Goal: Browse casually: Explore the website without a specific task or goal

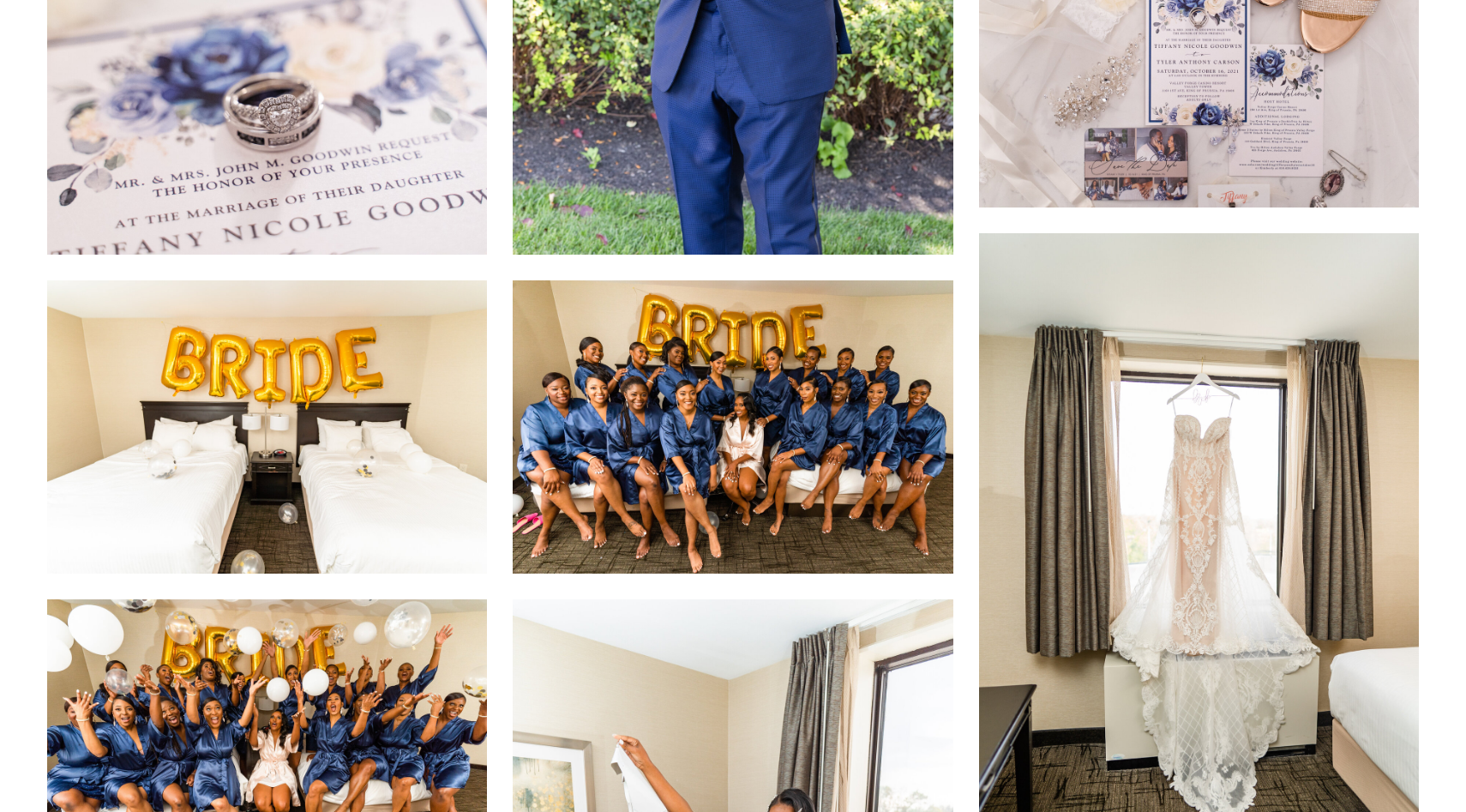
scroll to position [1094, 0]
click at [723, 327] on img at bounding box center [733, 426] width 440 height 293
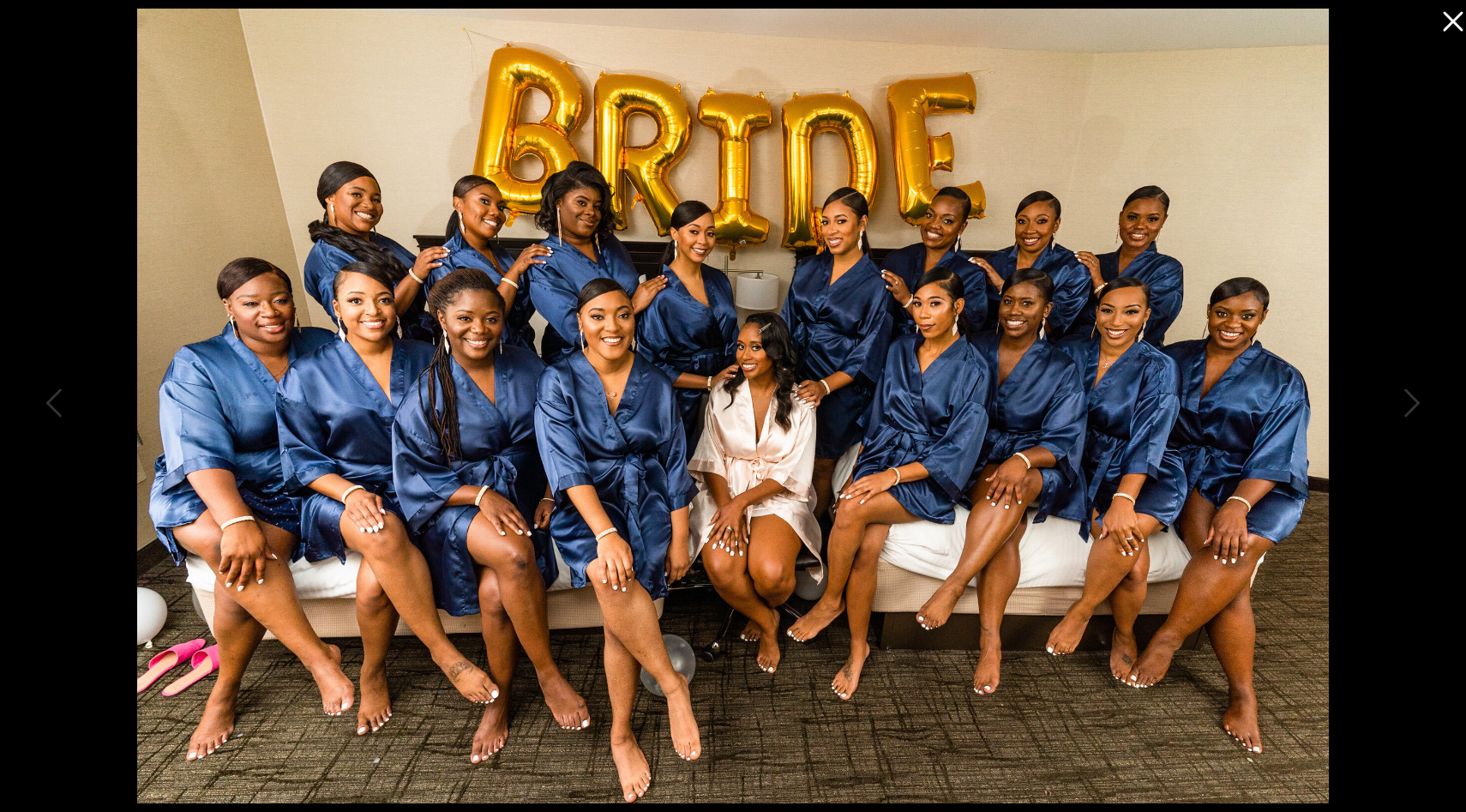
click at [1451, 24] on icon at bounding box center [1452, 22] width 20 height 20
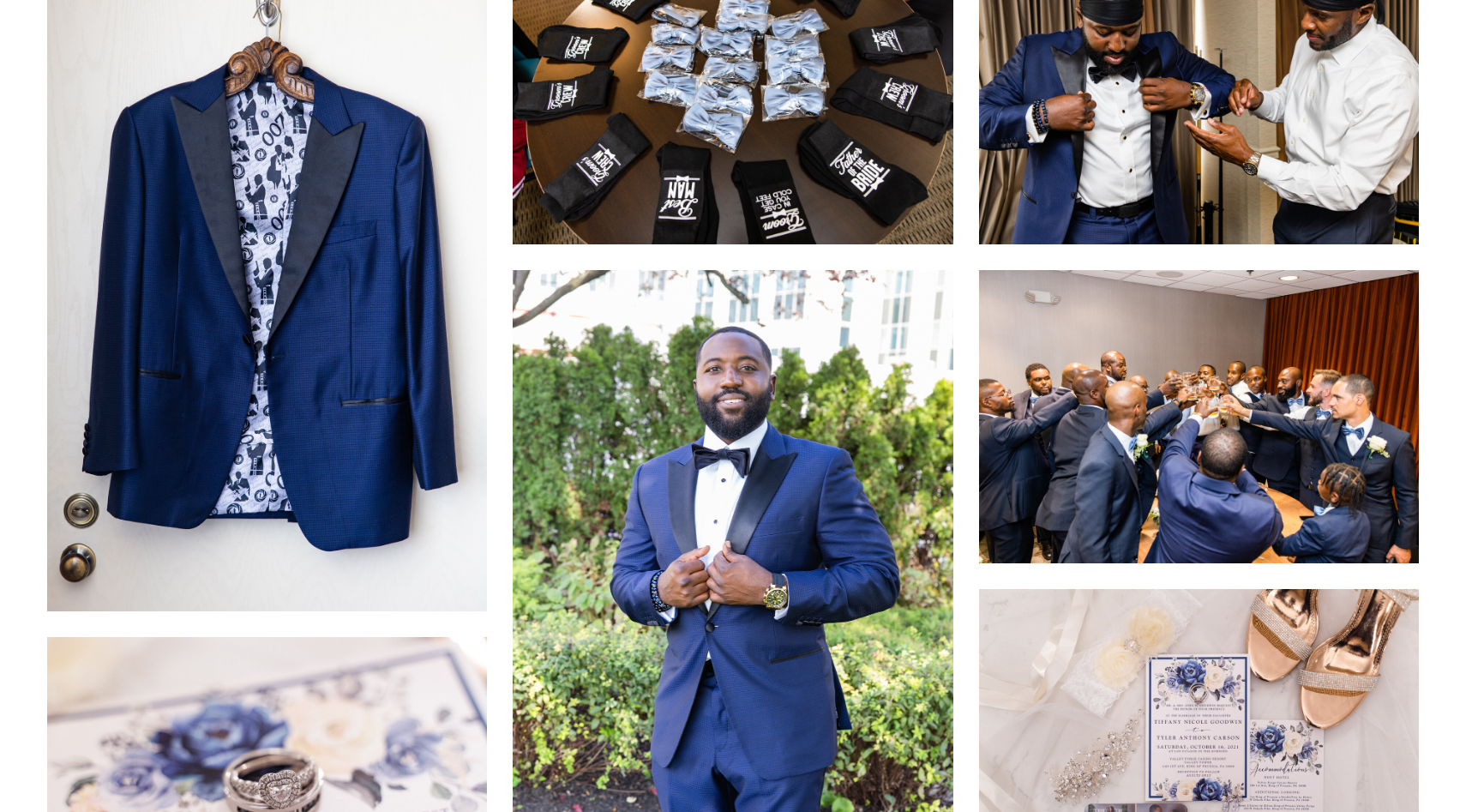
scroll to position [0, 0]
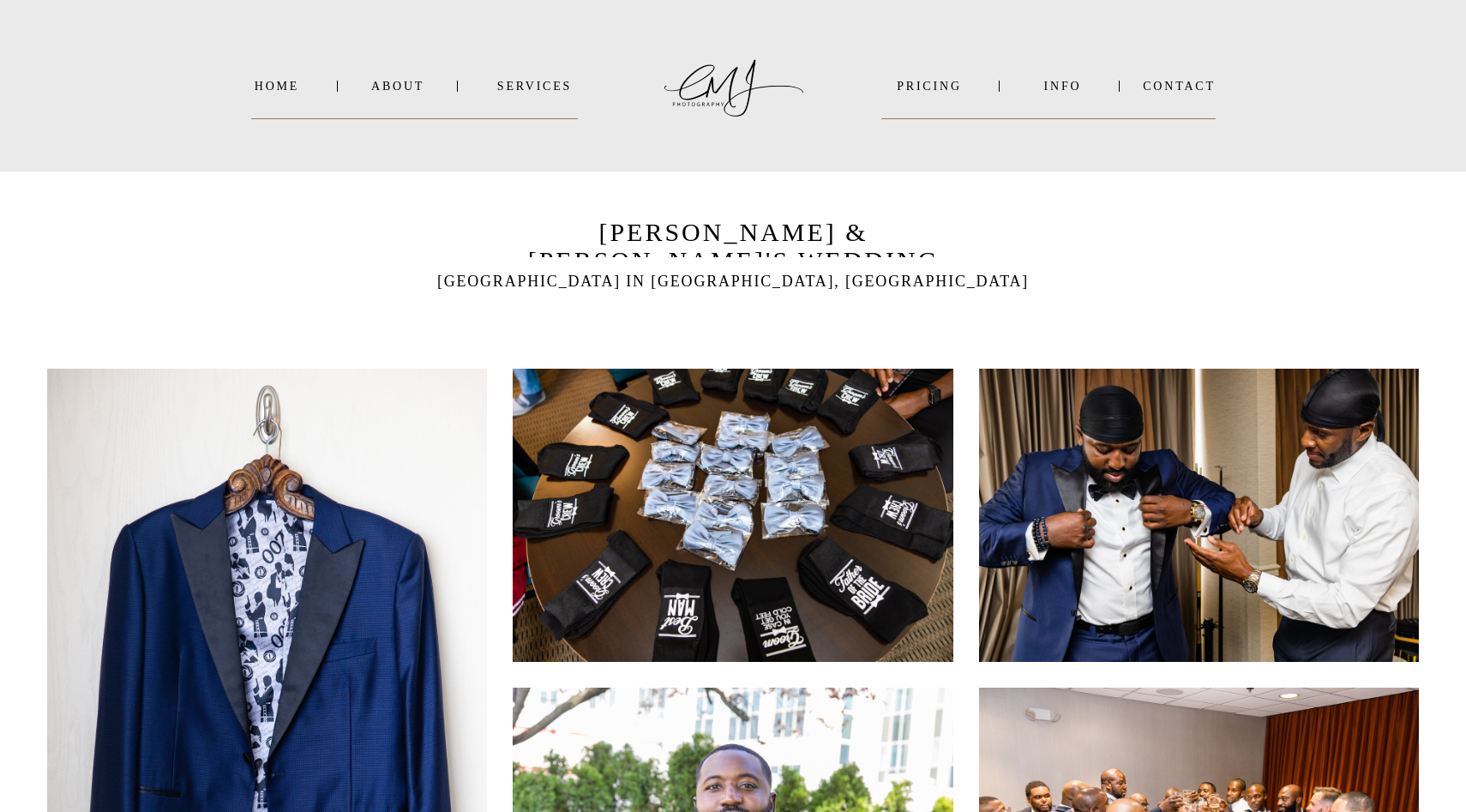
click at [402, 81] on nav "About" at bounding box center [396, 86] width 52 height 13
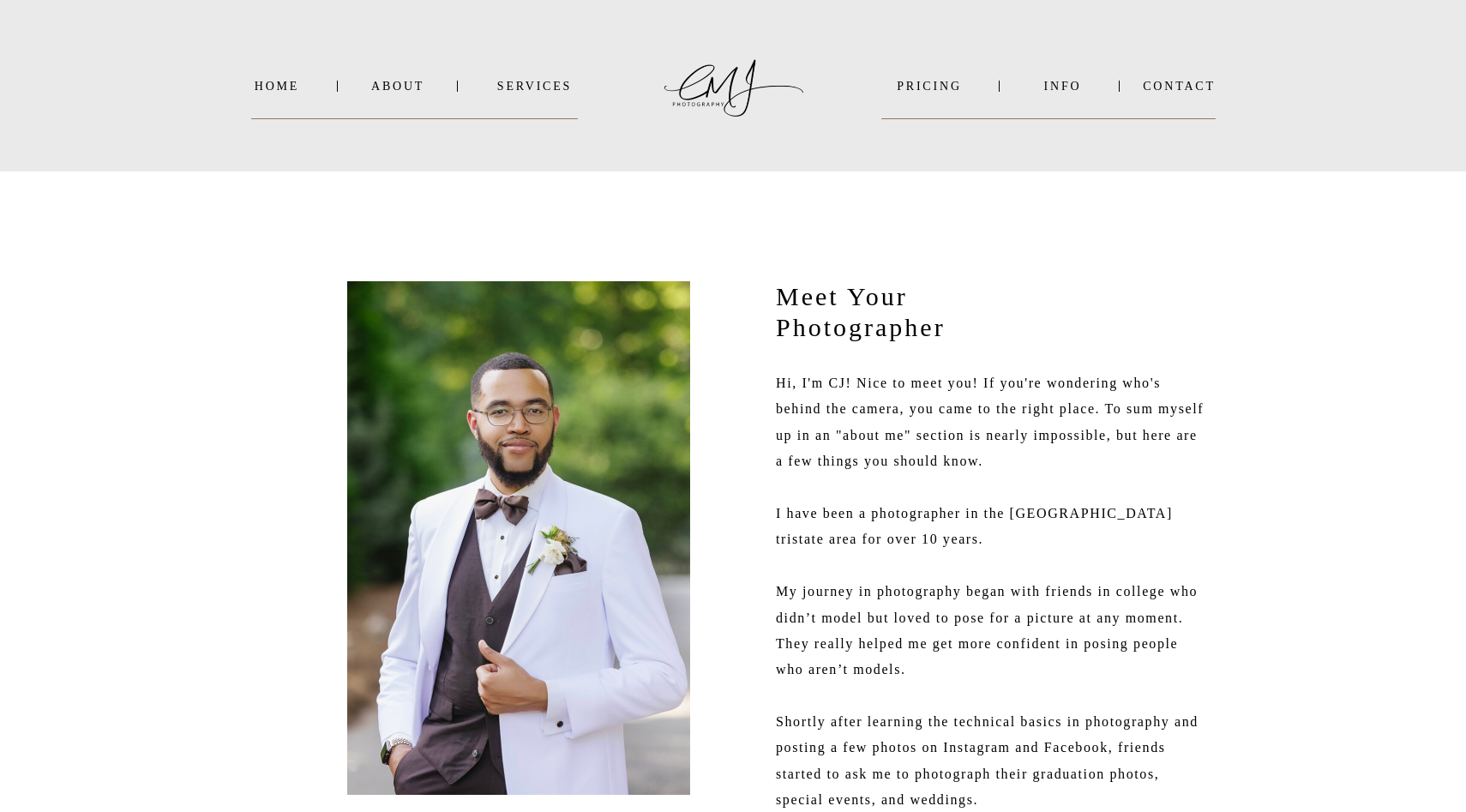
click at [534, 86] on nav "SERVICES" at bounding box center [534, 86] width 86 height 13
click at [541, 103] on b "WEDDINGS" at bounding box center [547, 109] width 71 height 13
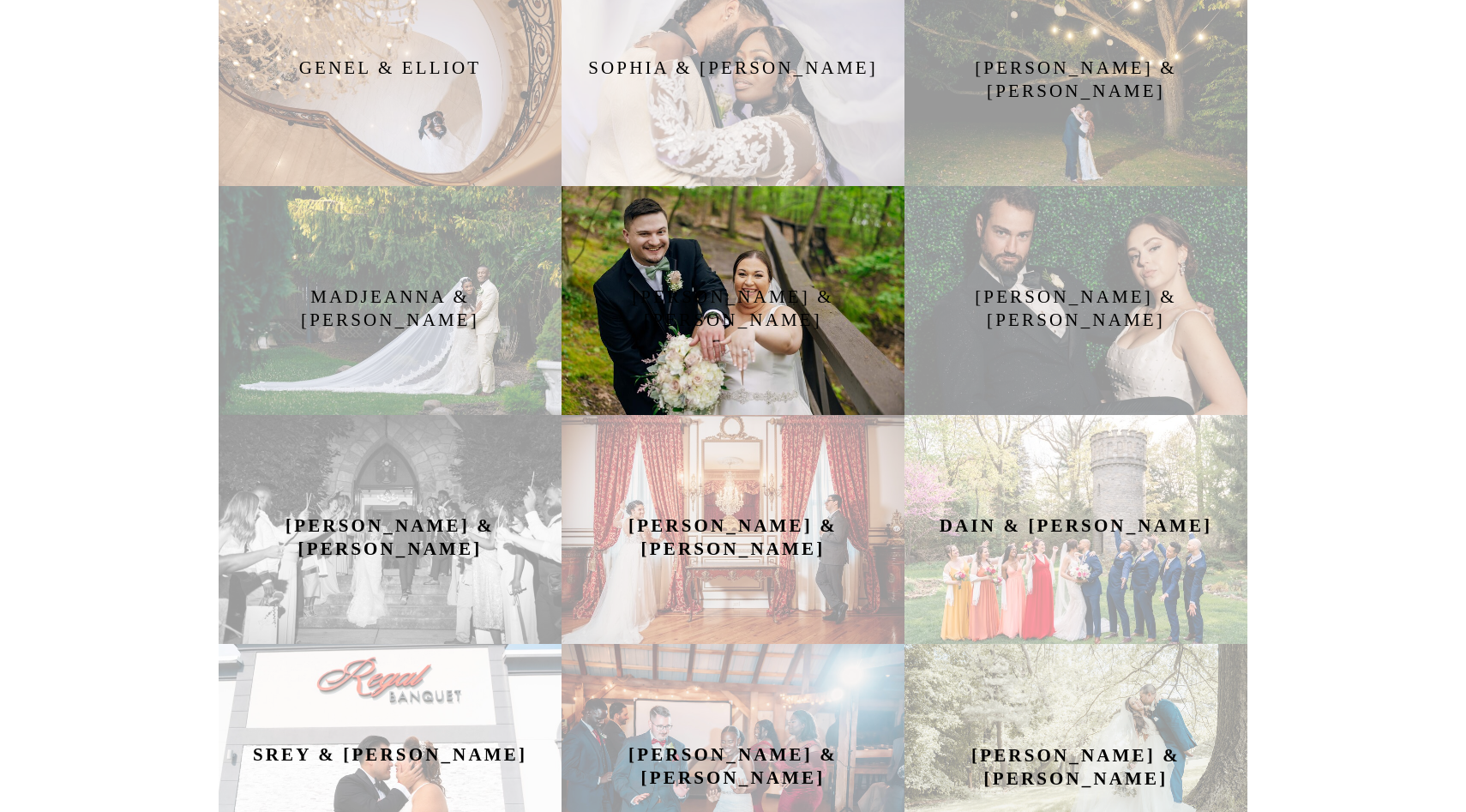
scroll to position [1526, 0]
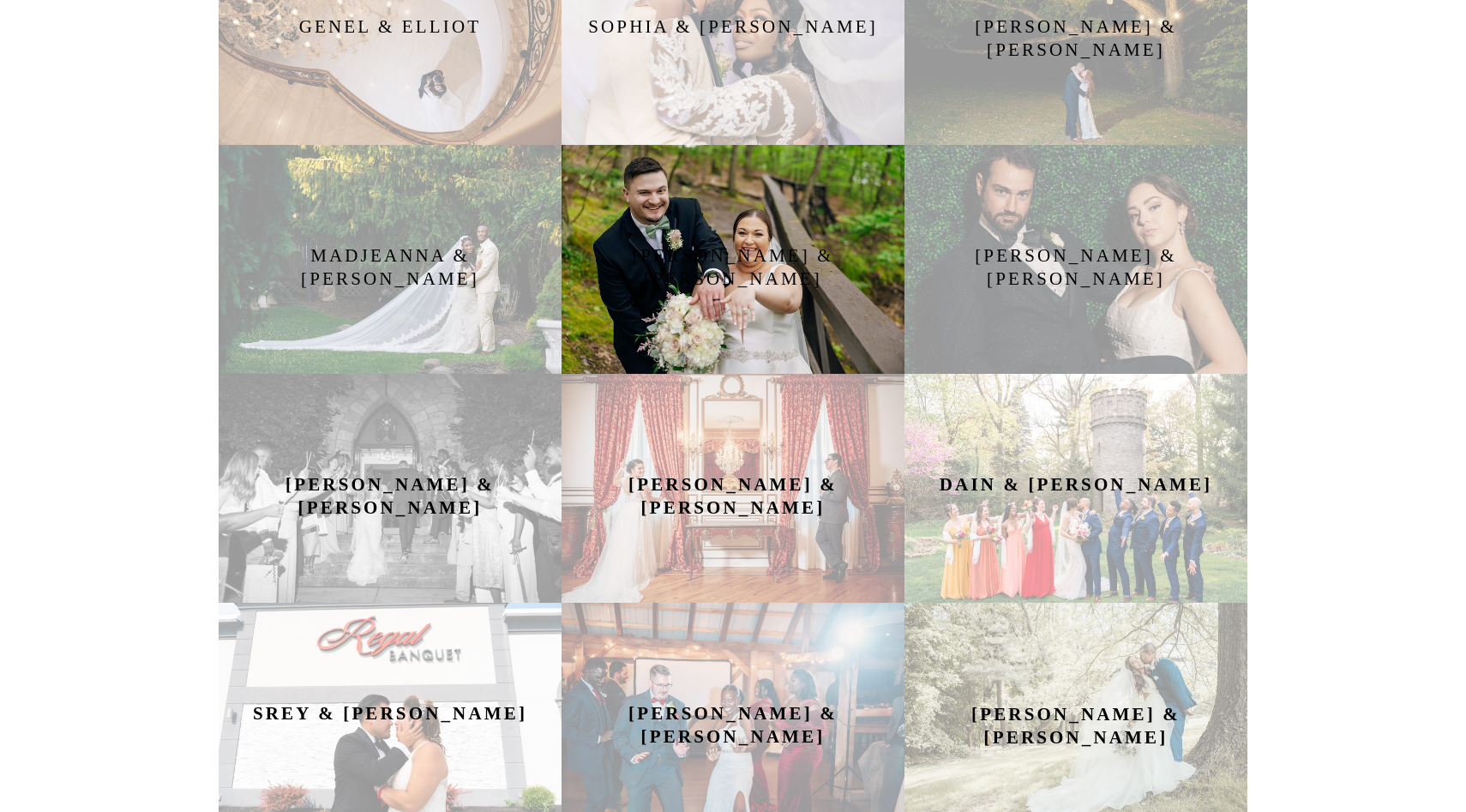
click at [687, 553] on div at bounding box center [733, 488] width 343 height 229
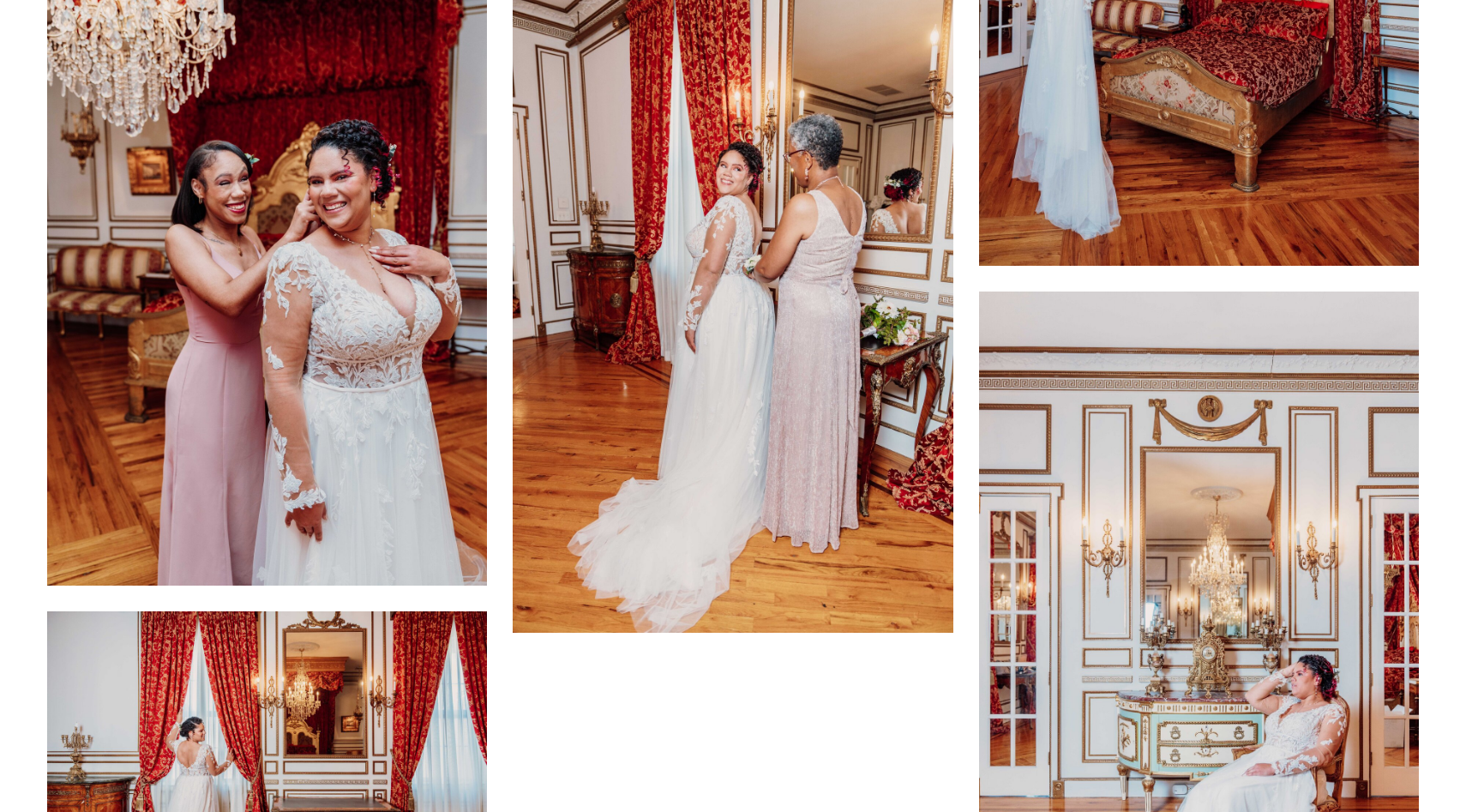
scroll to position [1404, 0]
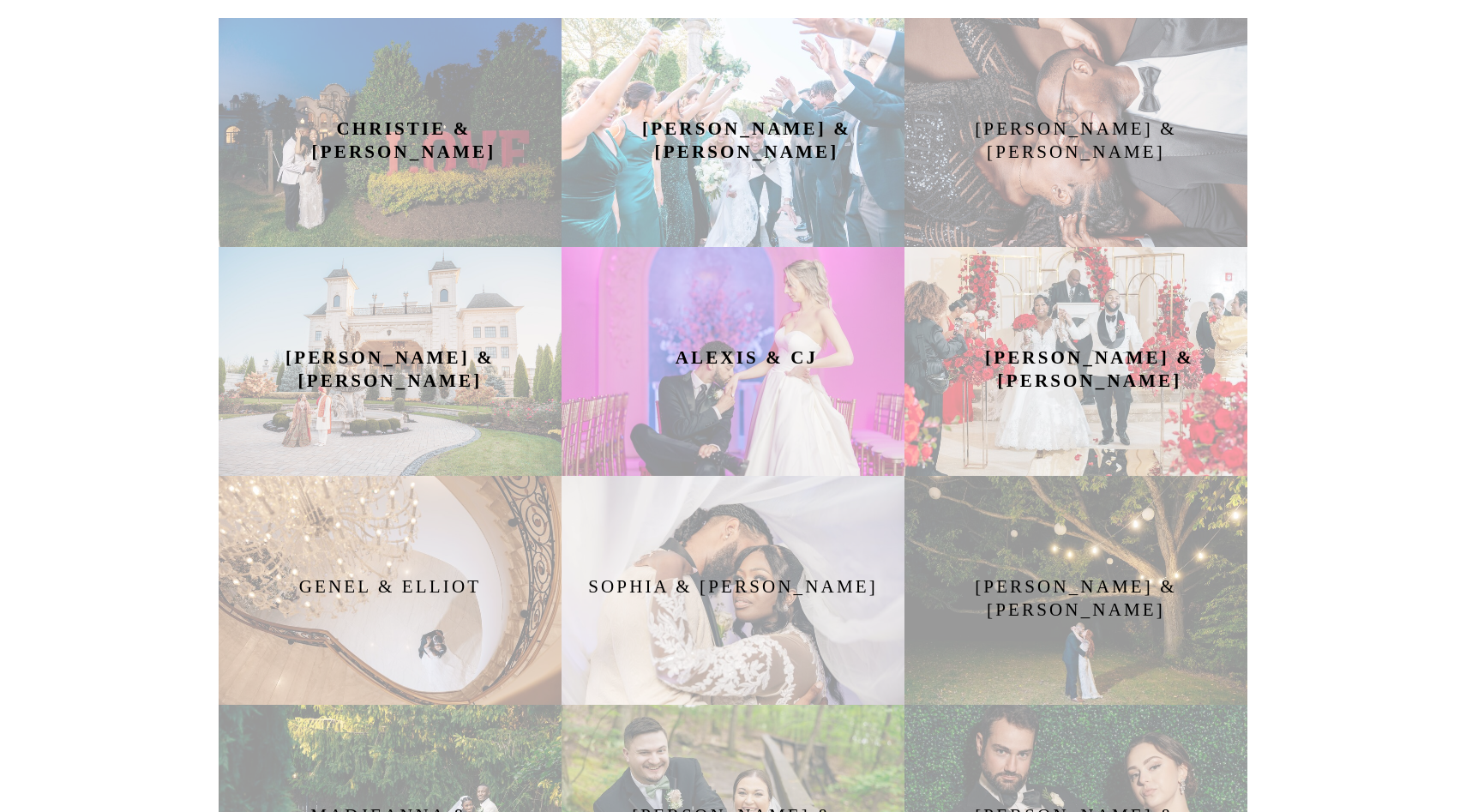
scroll to position [918, 0]
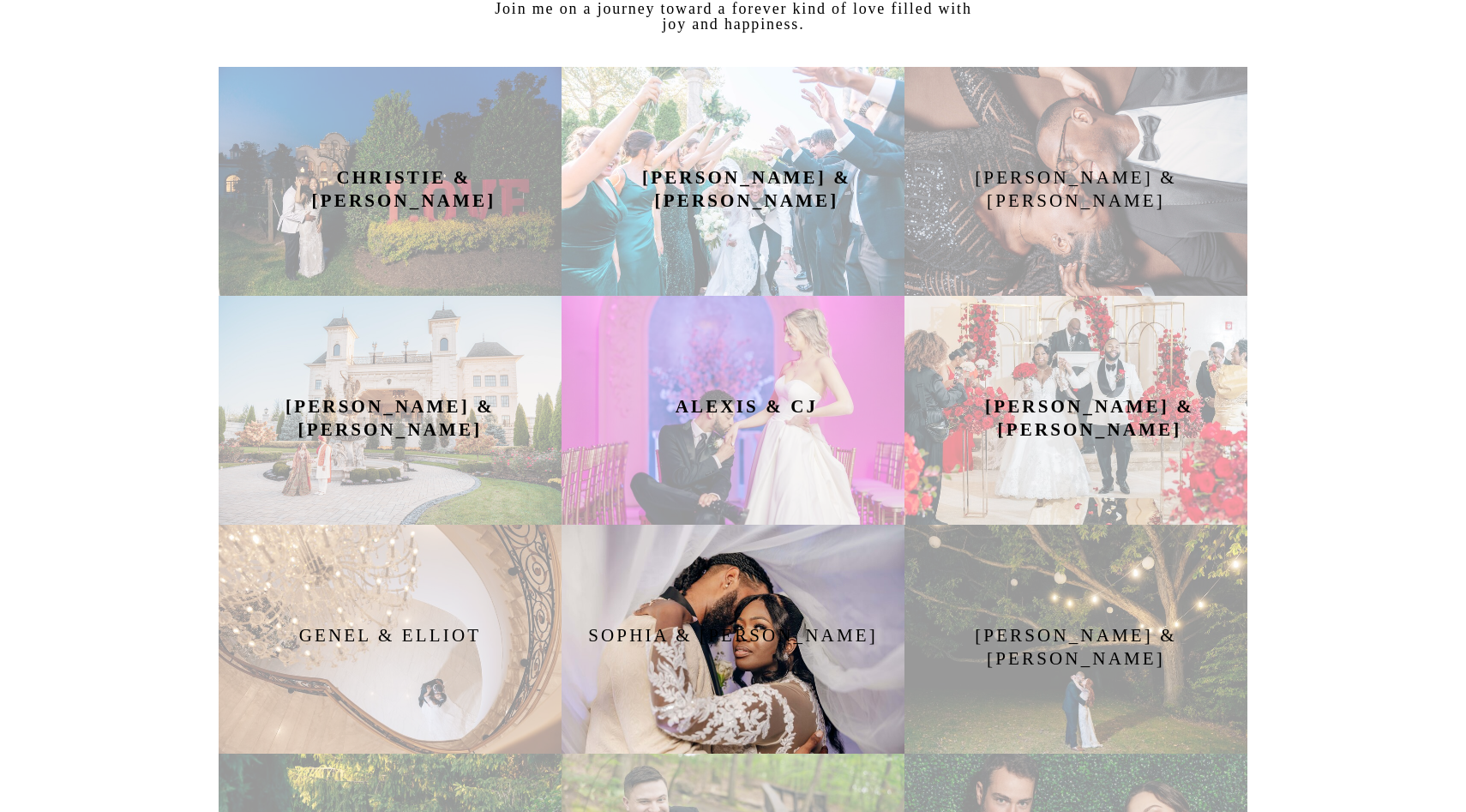
click at [756, 608] on div at bounding box center [733, 639] width 343 height 229
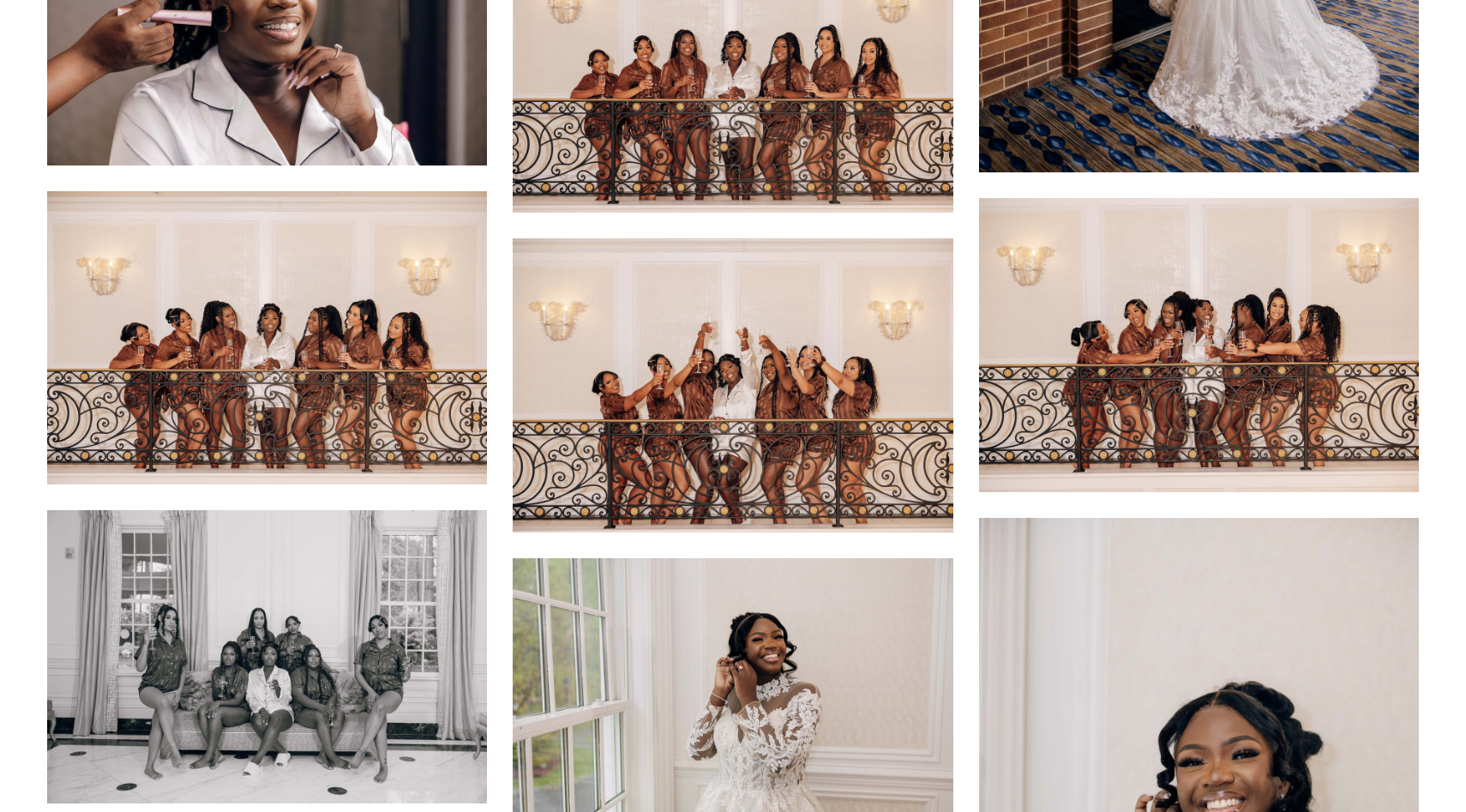
scroll to position [2082, 0]
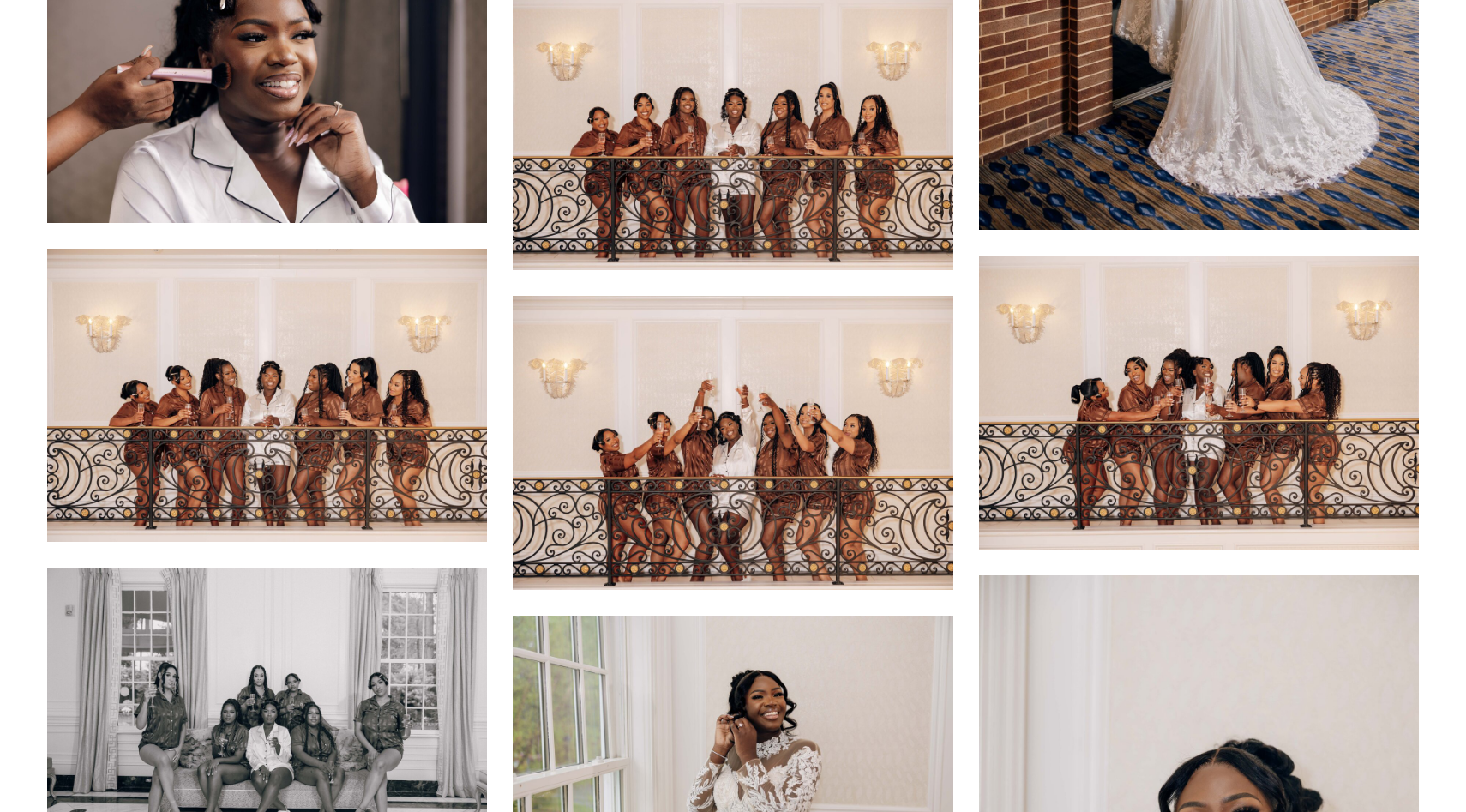
click at [750, 128] on img at bounding box center [733, 123] width 440 height 293
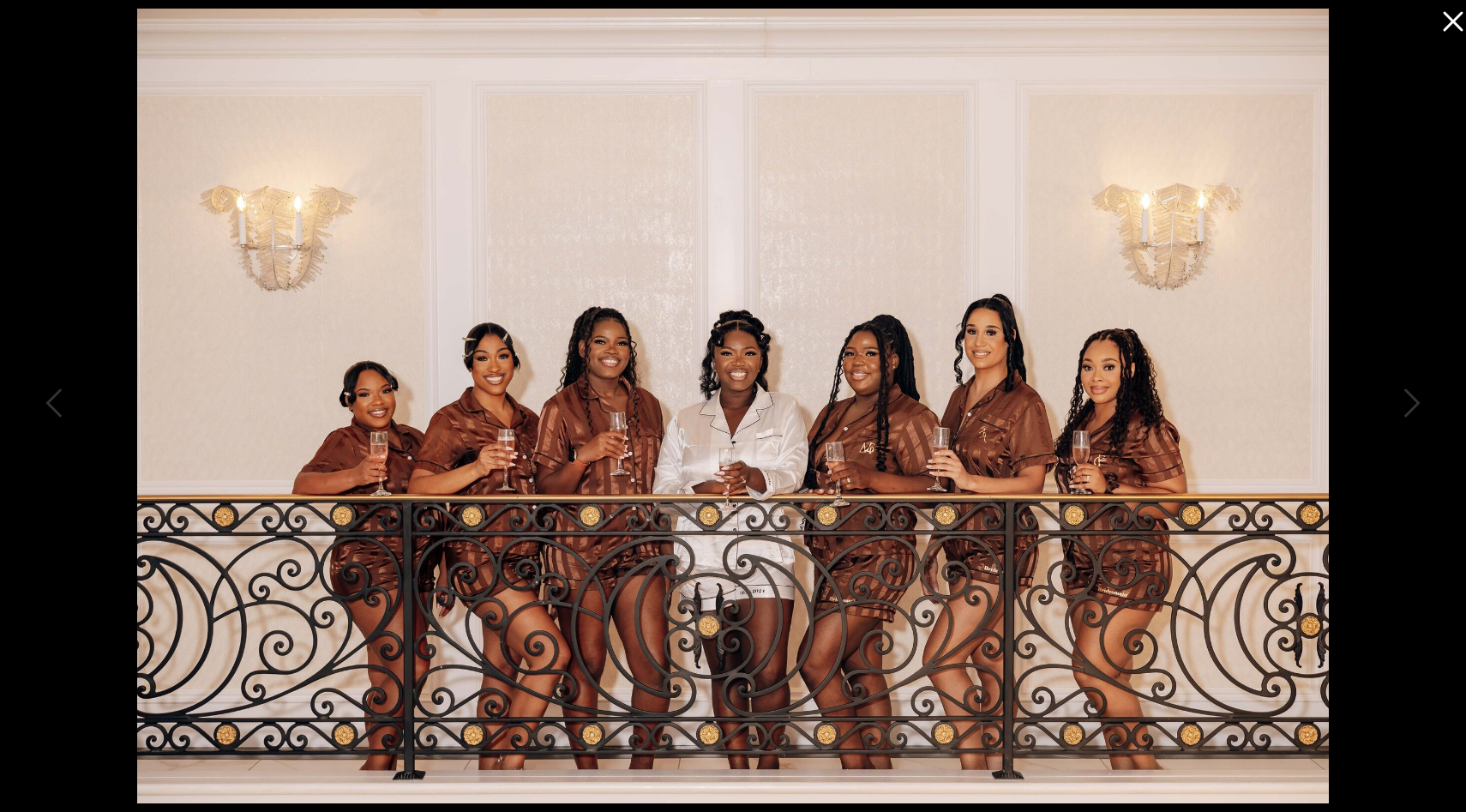
click at [1454, 24] on icon at bounding box center [1452, 22] width 20 height 20
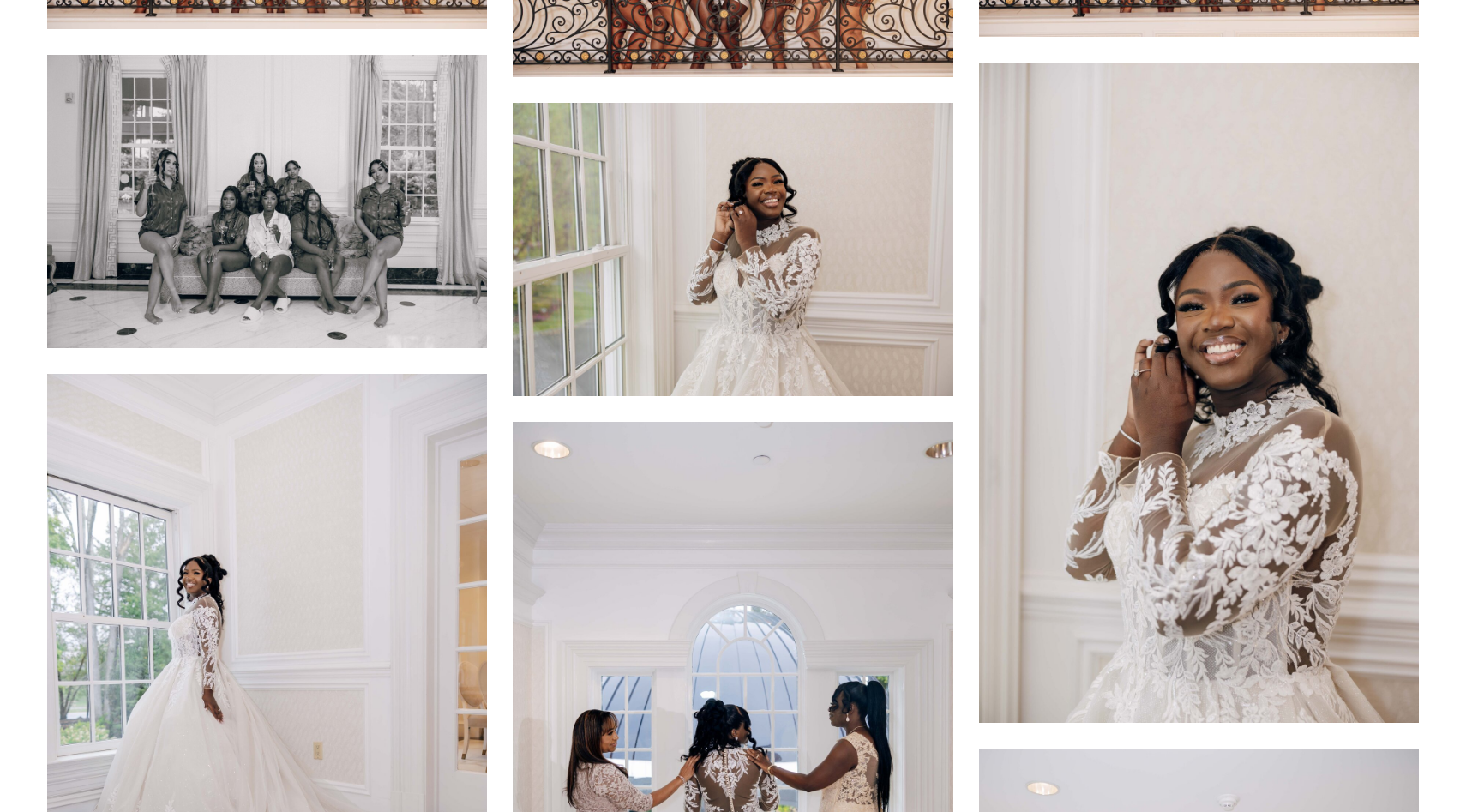
scroll to position [2701, 0]
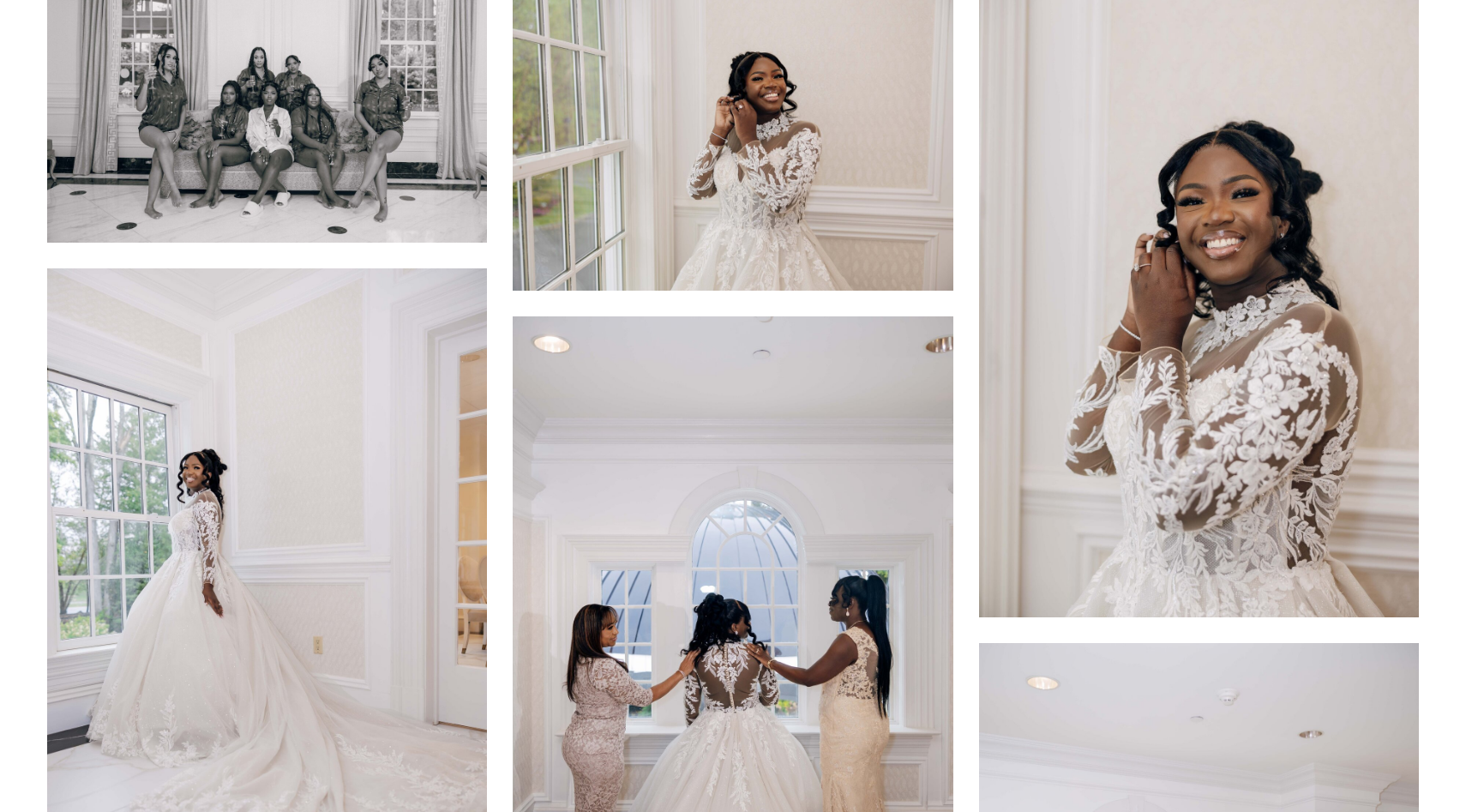
click at [1081, 429] on img at bounding box center [1199, 287] width 440 height 660
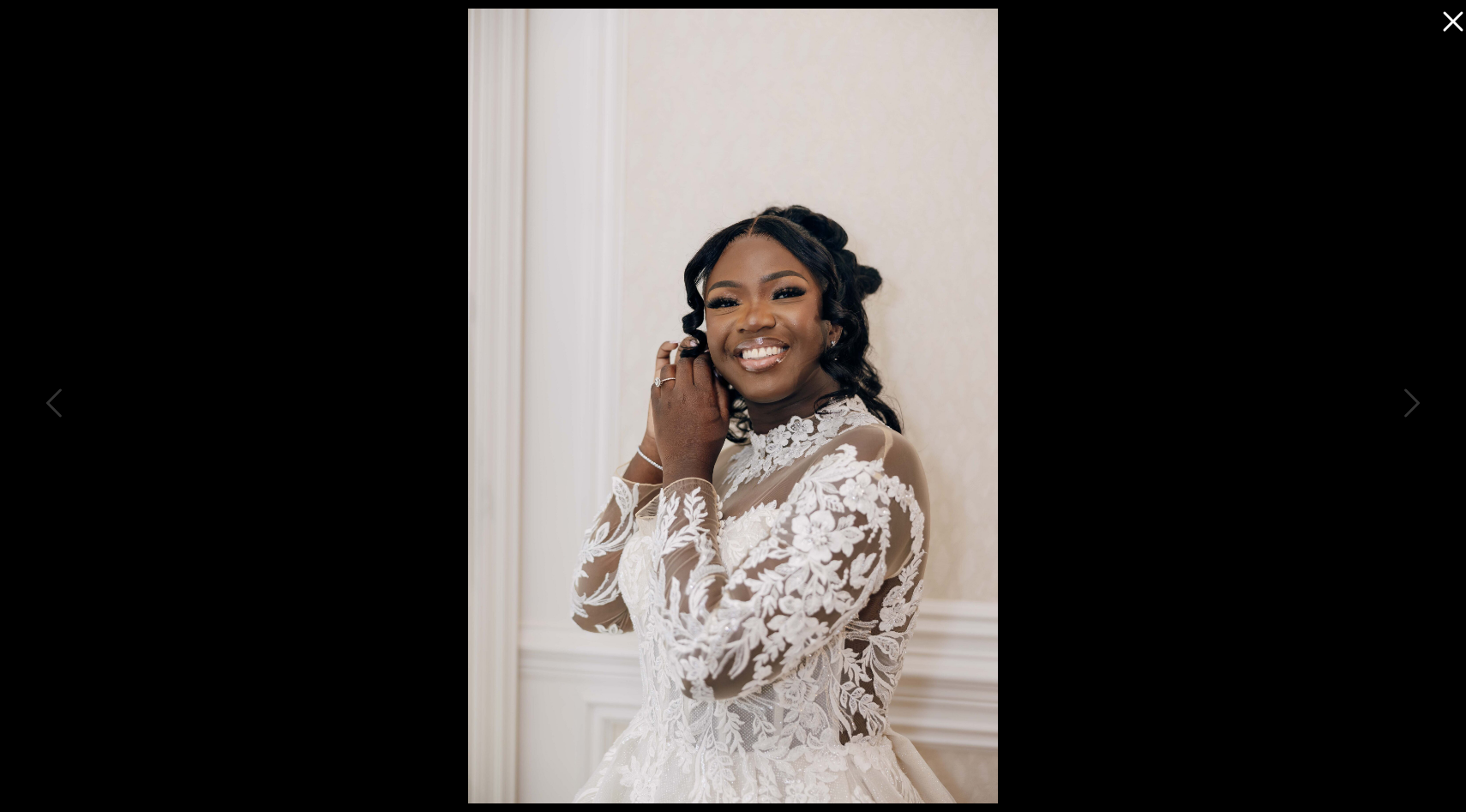
click at [1447, 35] on div at bounding box center [733, 406] width 1466 height 812
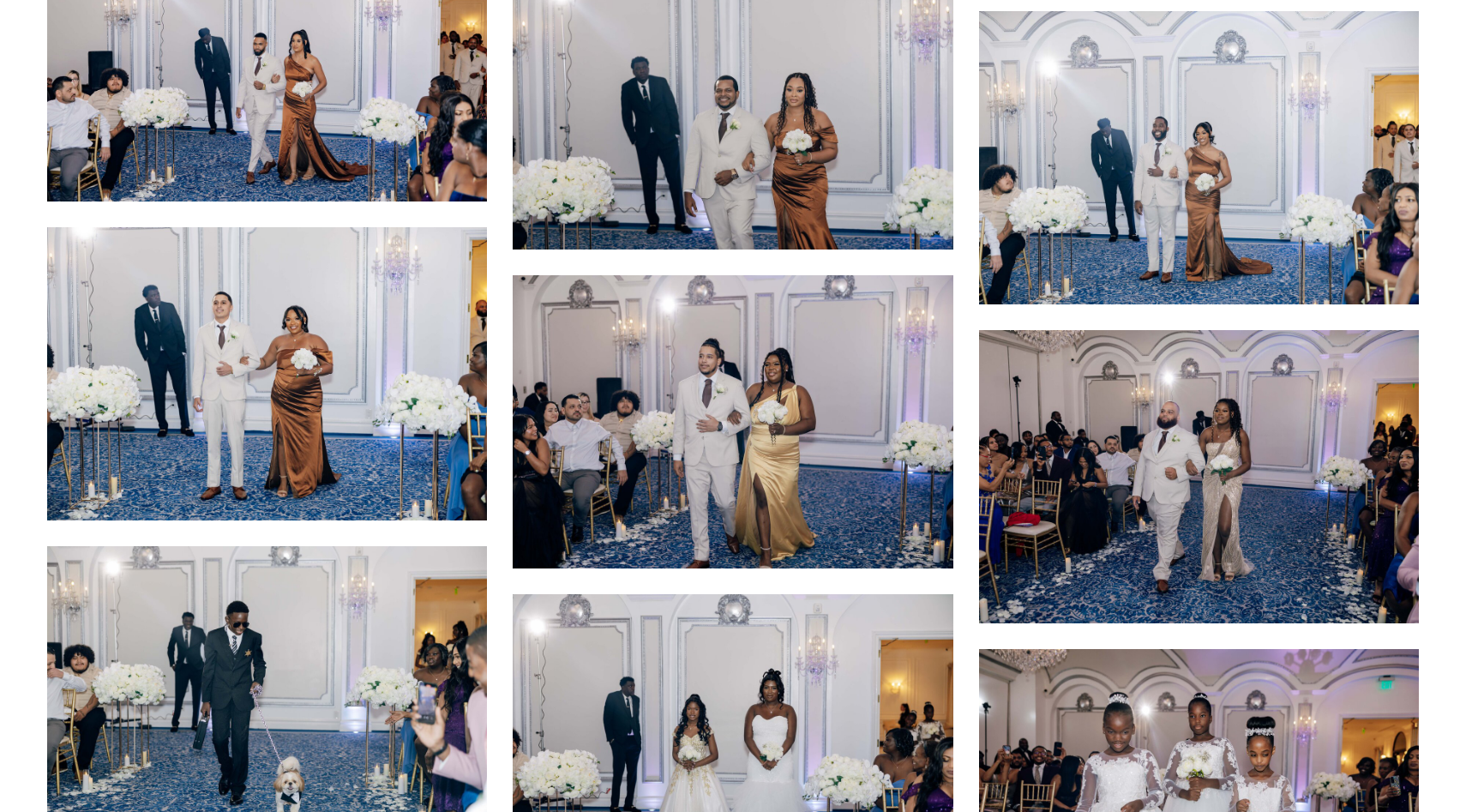
scroll to position [11426, 0]
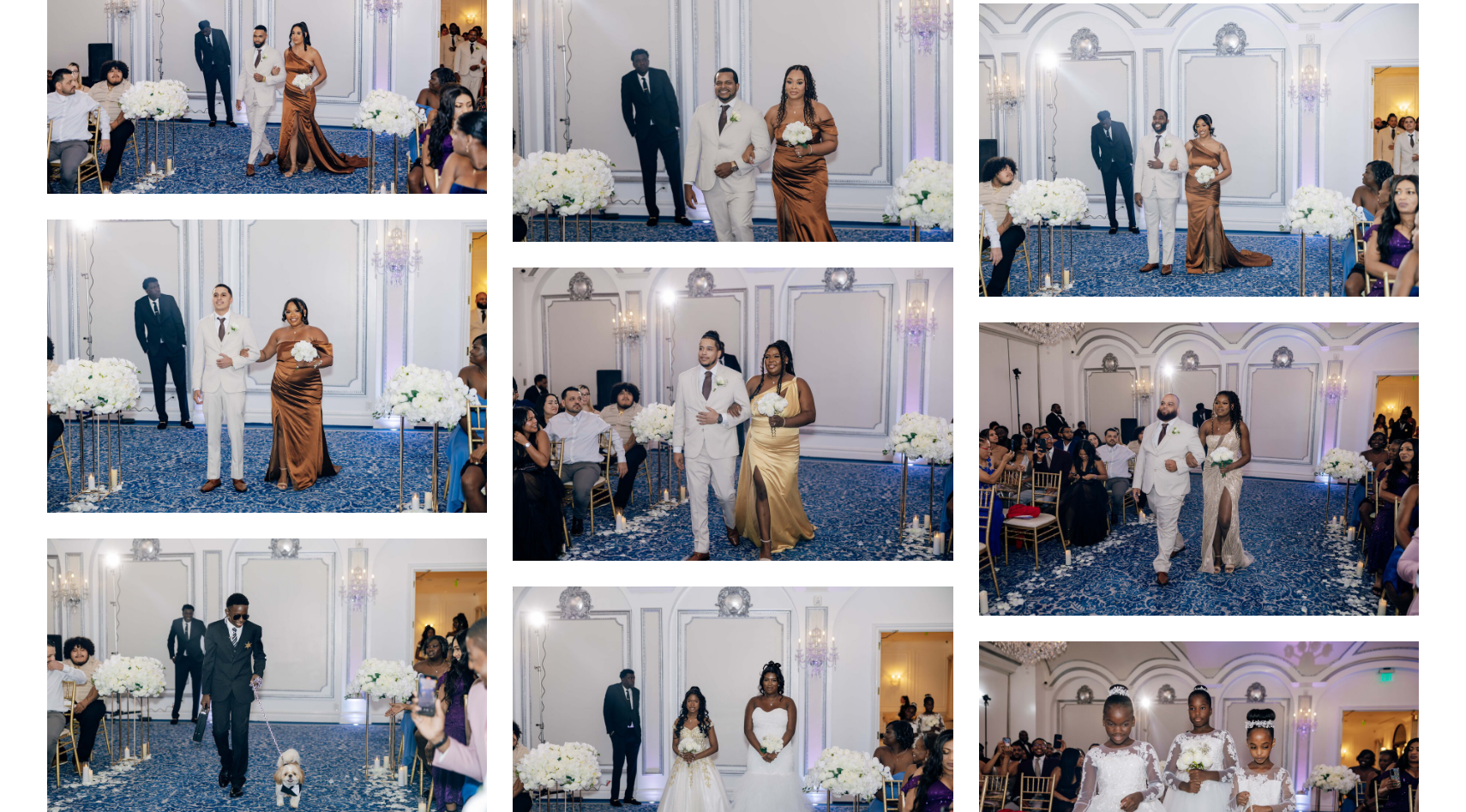
click at [306, 66] on img at bounding box center [267, 47] width 440 height 293
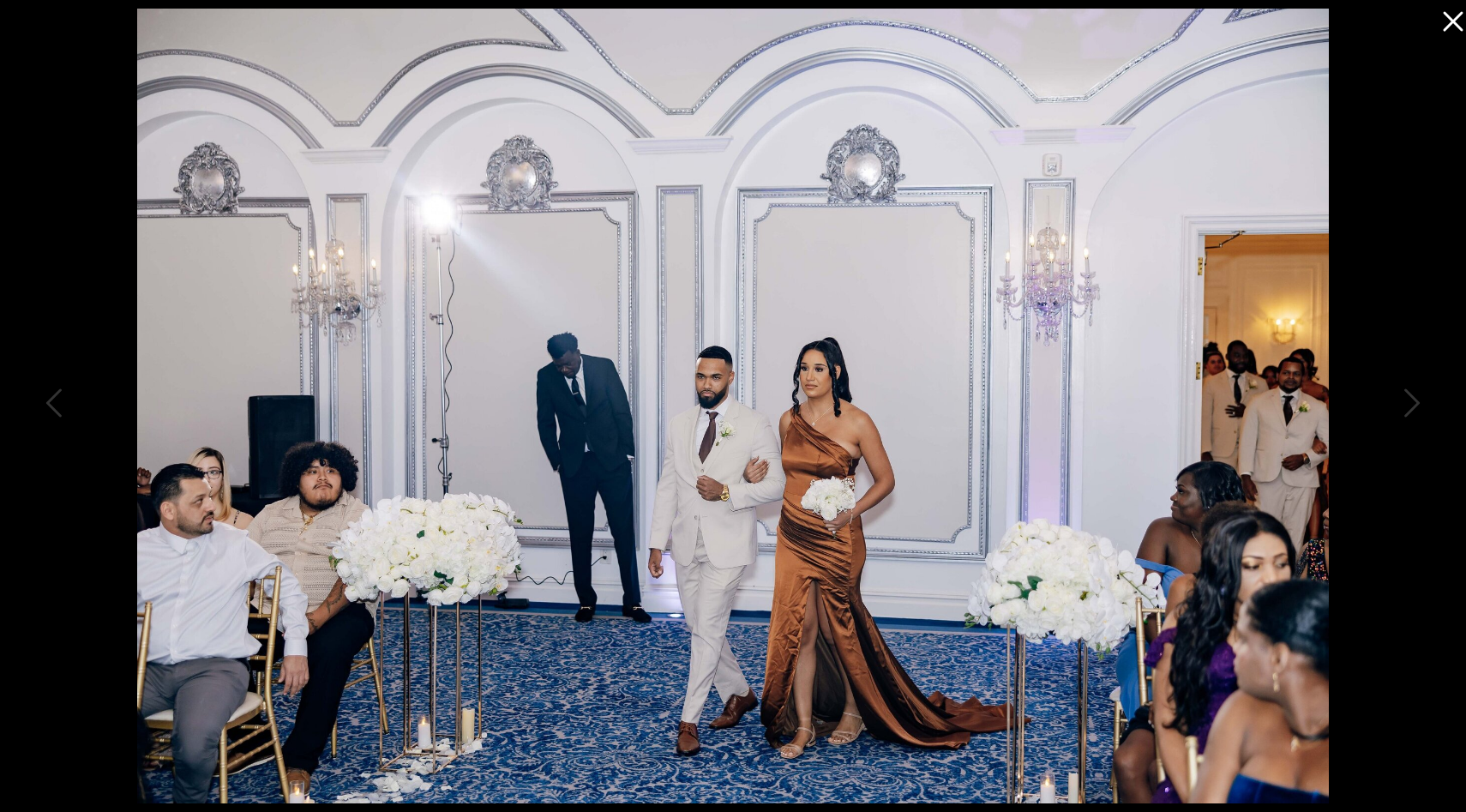
click at [1451, 30] on icon at bounding box center [1449, 17] width 34 height 34
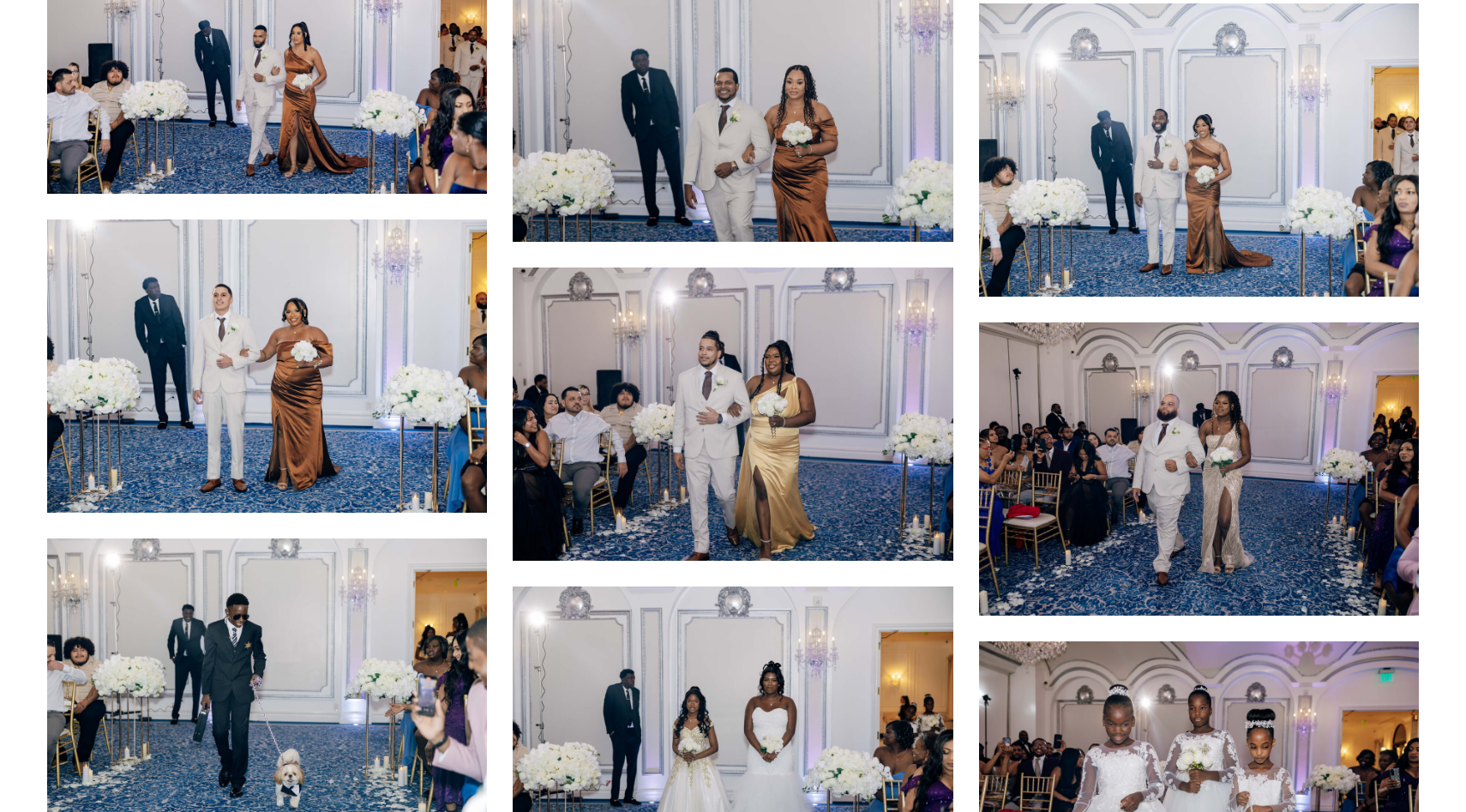
click at [1137, 196] on img at bounding box center [1199, 150] width 440 height 293
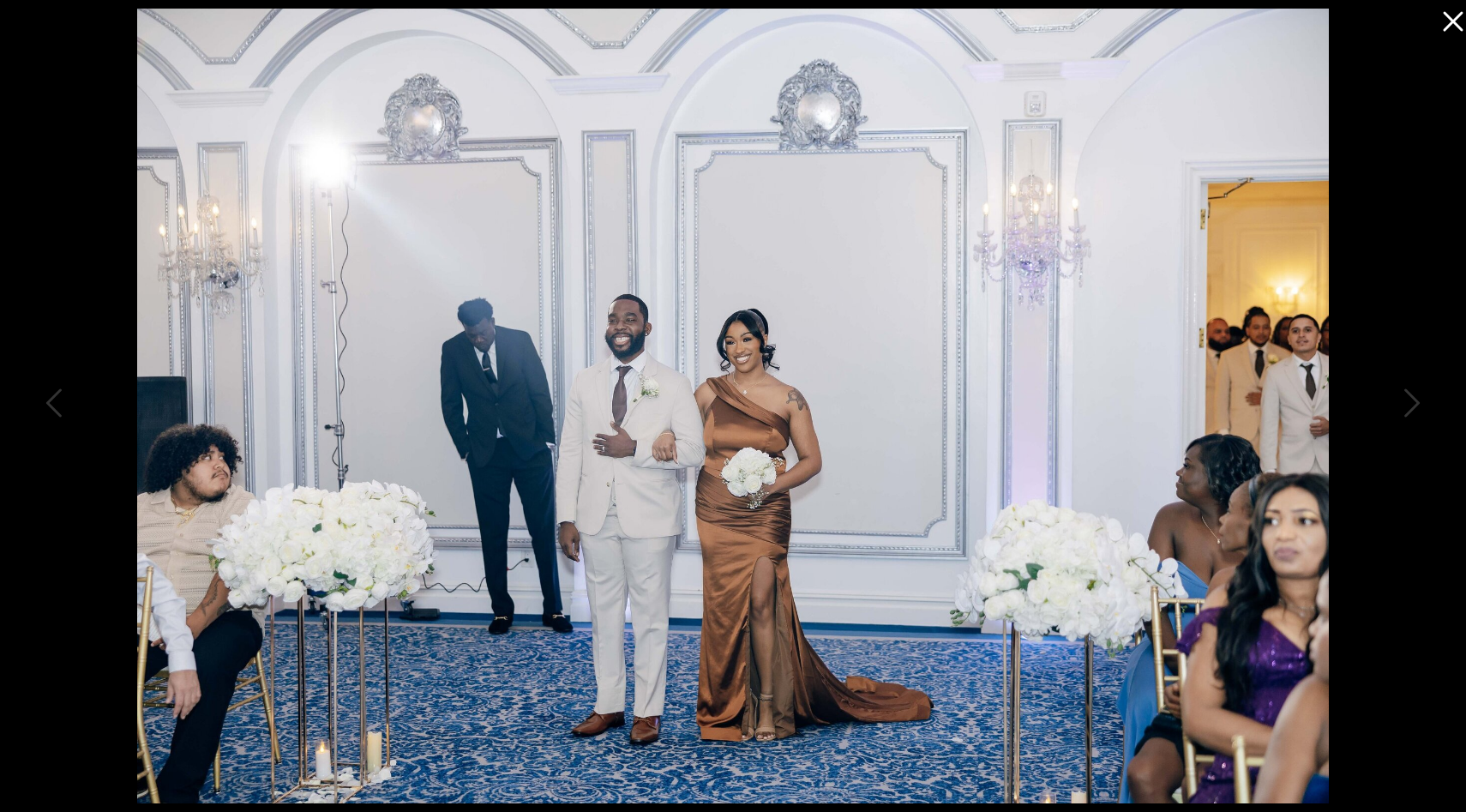
click at [1454, 24] on icon at bounding box center [1452, 22] width 20 height 20
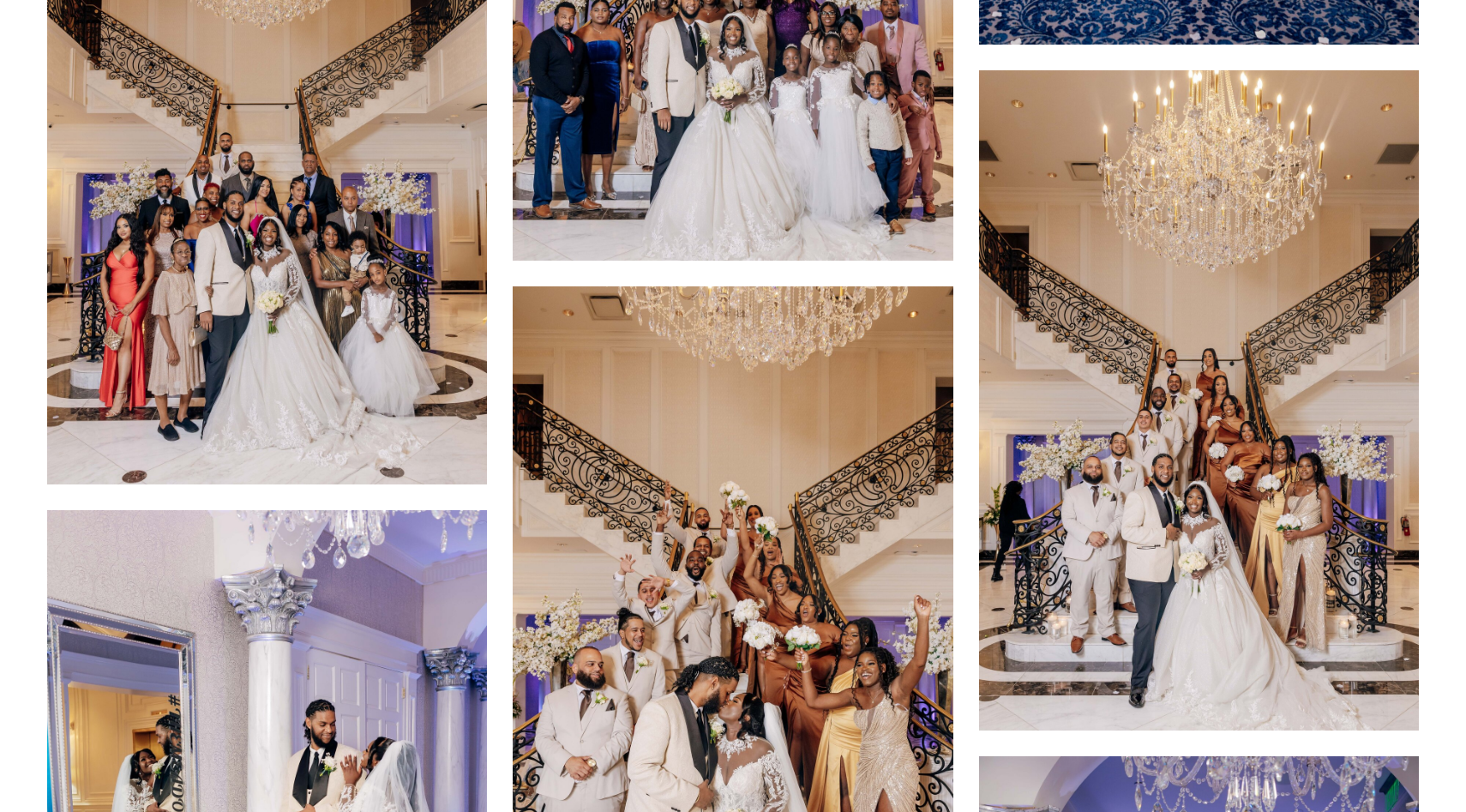
scroll to position [15695, 0]
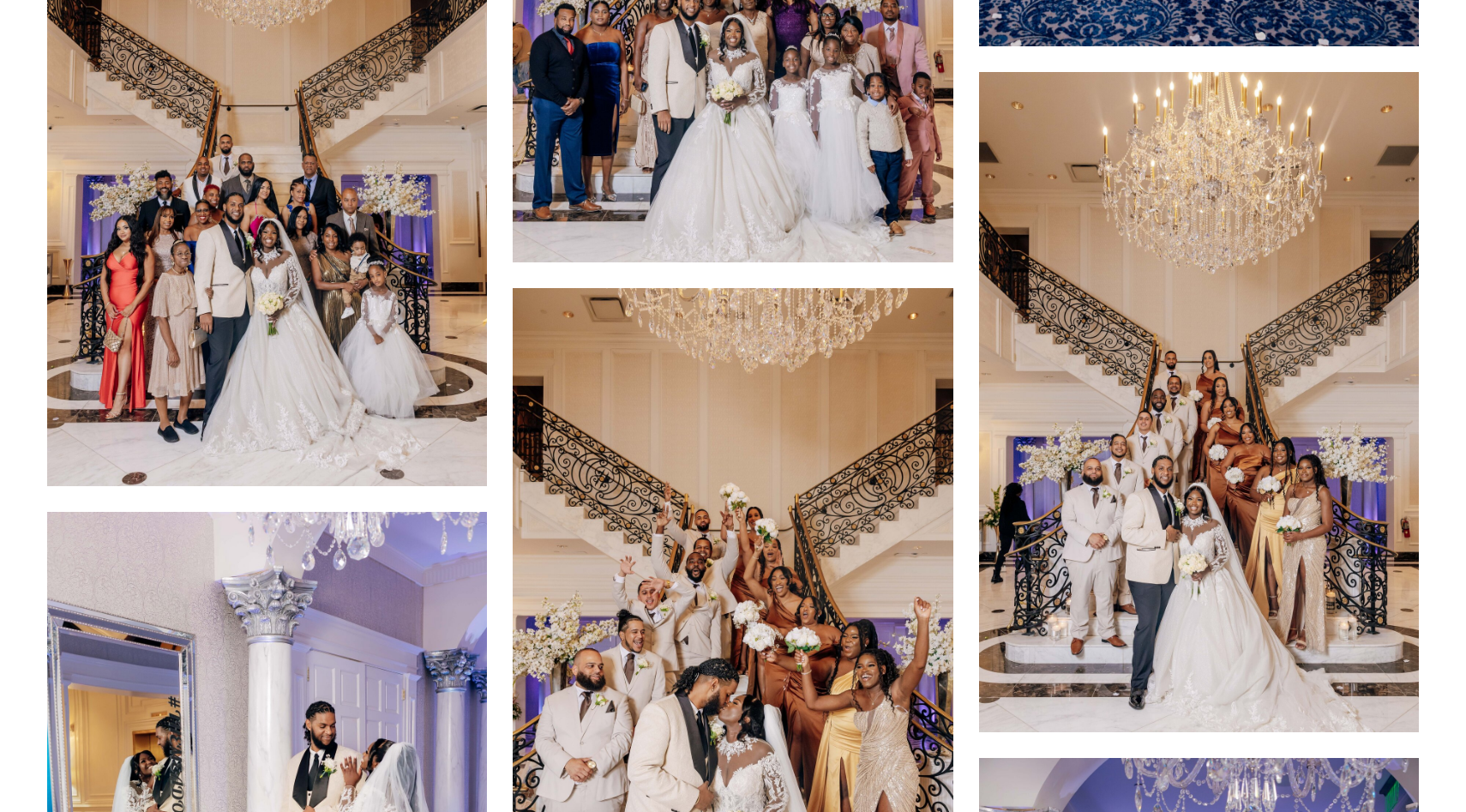
click at [1186, 435] on img at bounding box center [1199, 402] width 440 height 660
